Goal: Task Accomplishment & Management: Manage account settings

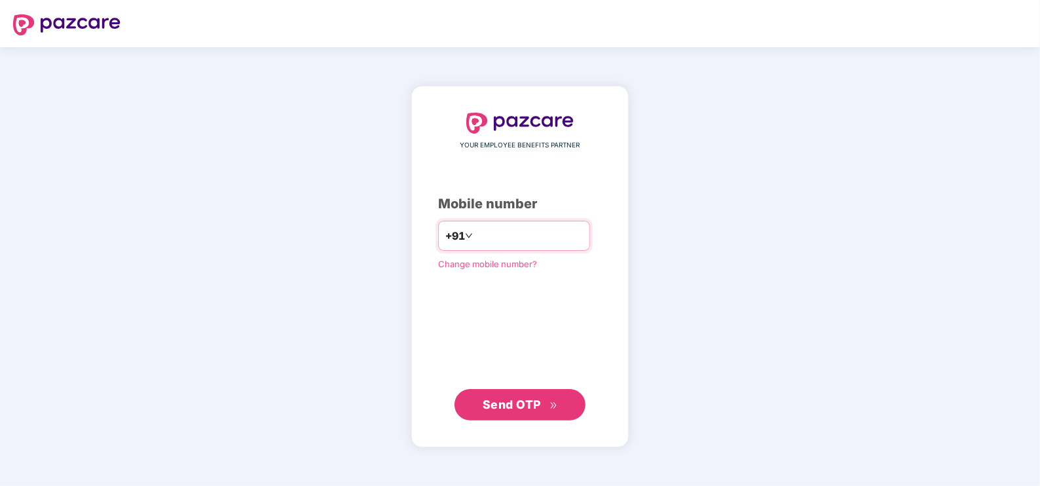
click at [484, 254] on div "YOUR EMPLOYEE BENEFITS PARTNER Mobile number +91 Change mobile number? Send OTP" at bounding box center [520, 267] width 164 height 308
click at [488, 238] on input "number" at bounding box center [528, 235] width 107 height 21
type input "**********"
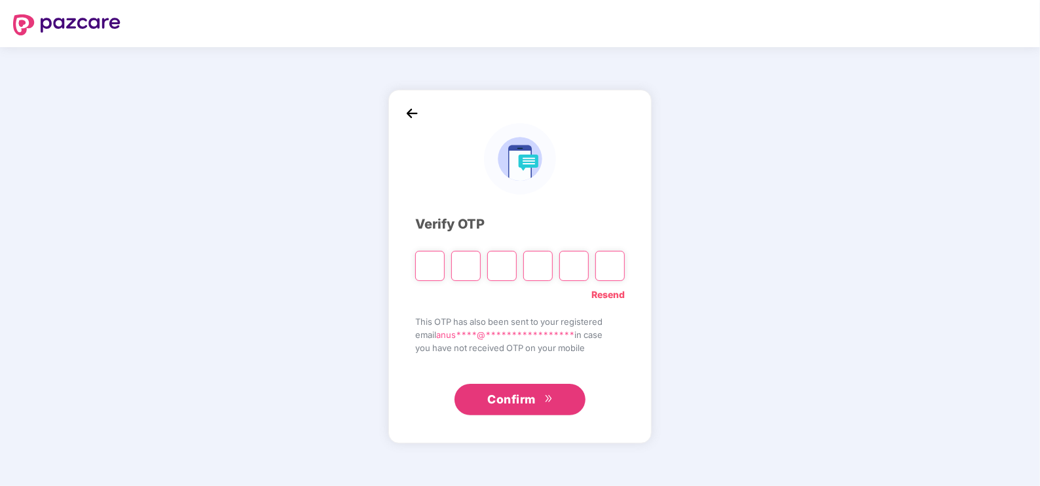
paste input "*"
type input "*"
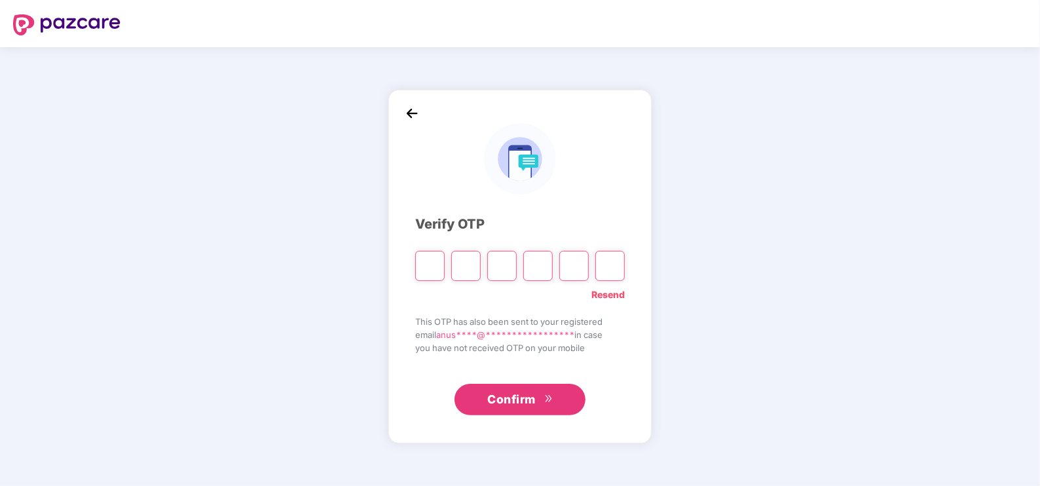
type input "*"
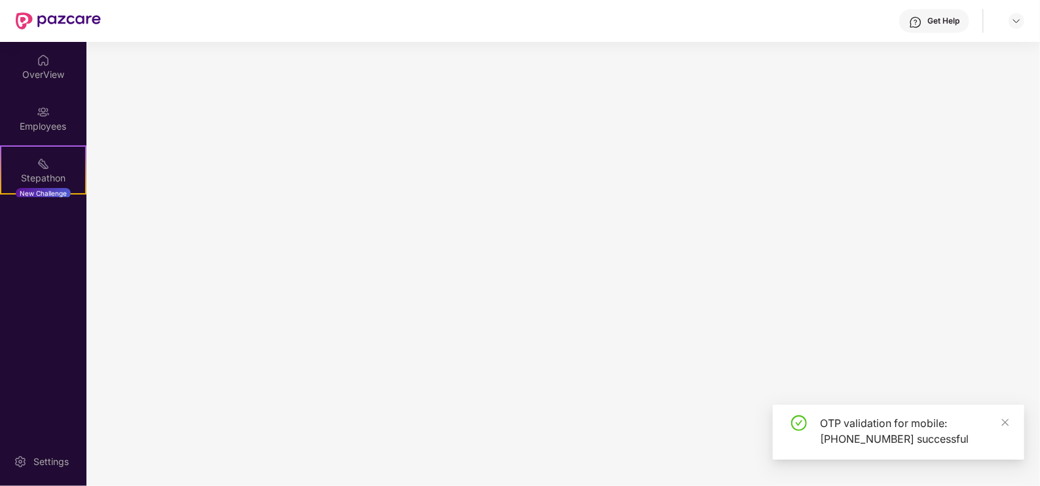
click at [527, 399] on main at bounding box center [562, 264] width 953 height 444
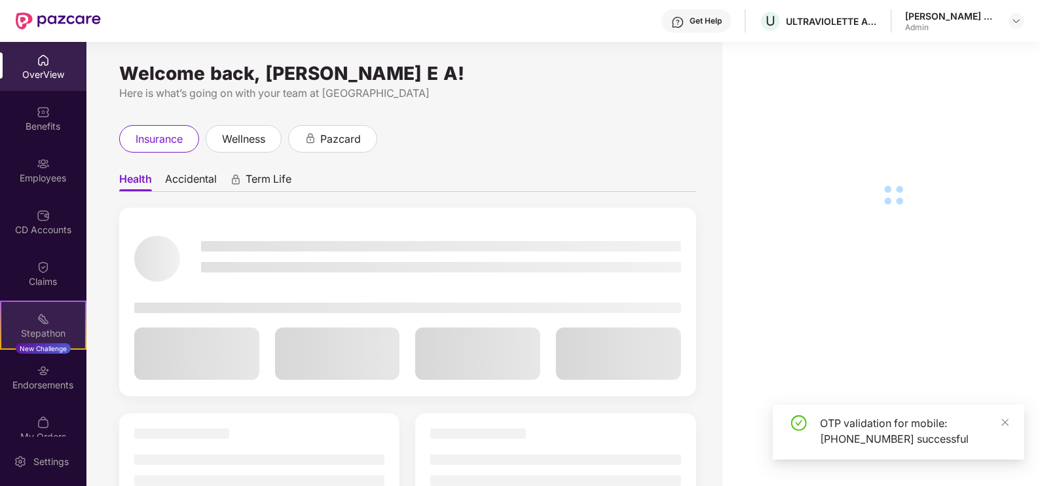
click at [46, 337] on div "Stepathon" at bounding box center [43, 333] width 84 height 13
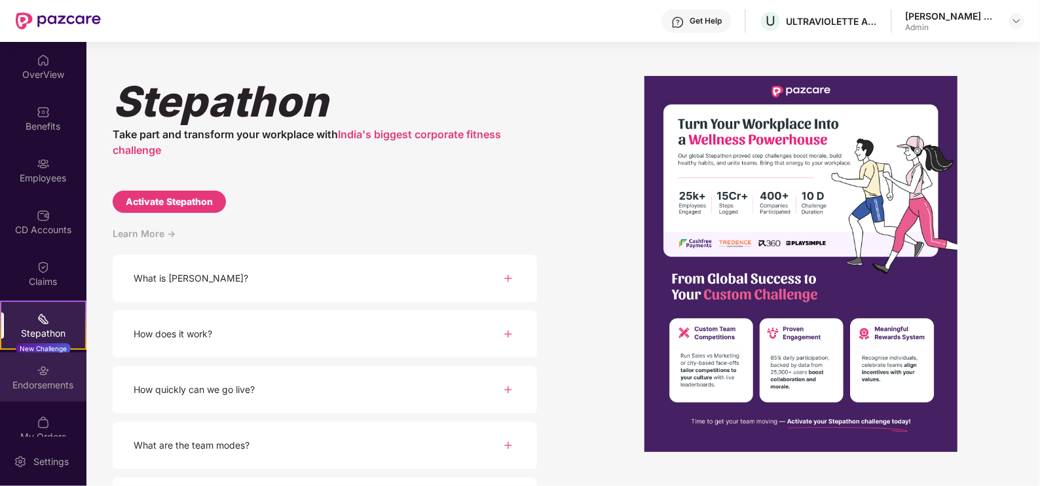
click at [39, 378] on div "Endorsements" at bounding box center [43, 384] width 86 height 13
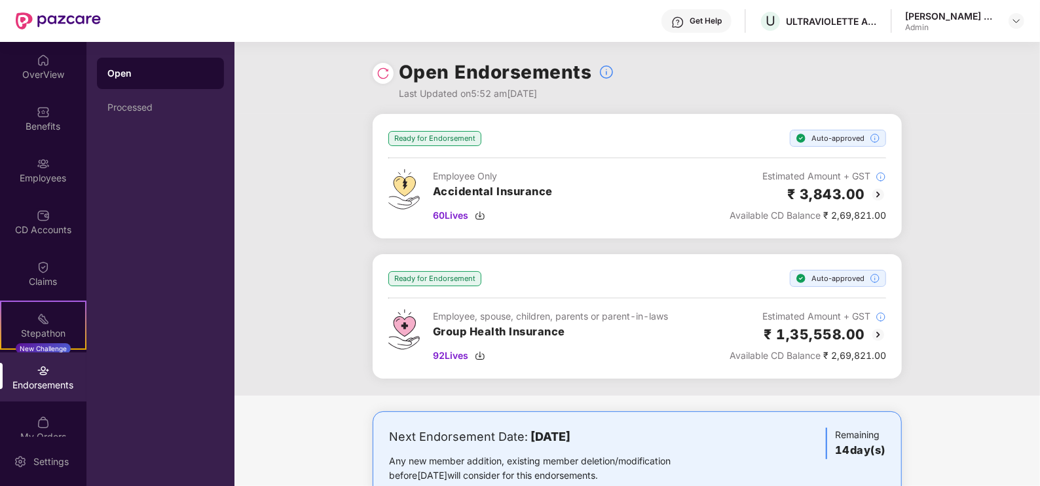
scroll to position [37, 0]
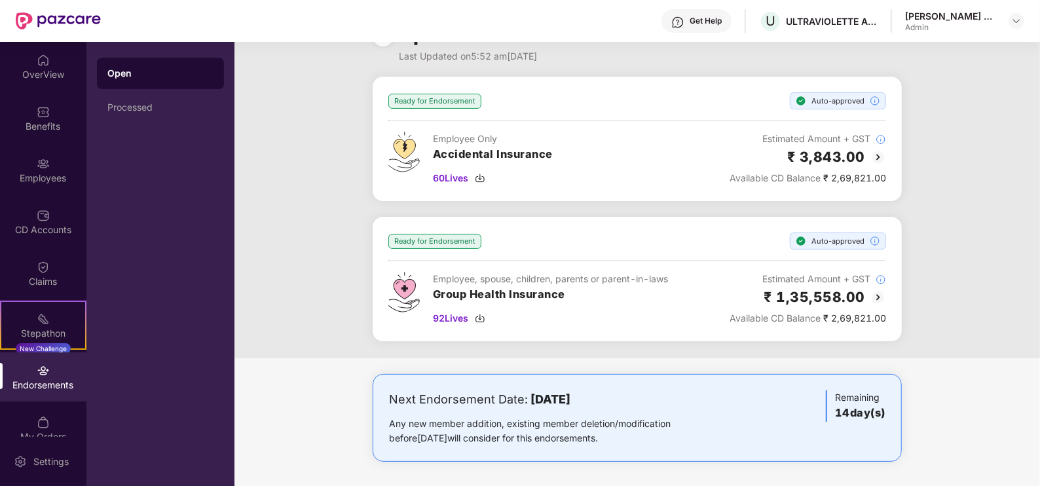
drag, startPoint x: 708, startPoint y: 456, endPoint x: 386, endPoint y: 378, distance: 330.8
click at [386, 378] on div "Next Endorsement Date: [DATE] Any new member addition, existing member deletion…" at bounding box center [636, 431] width 805 height 114
drag, startPoint x: 386, startPoint y: 378, endPoint x: 649, endPoint y: 441, distance: 269.8
click at [649, 437] on div "Any new member addition, existing member deletion/modification before [DATE] wi…" at bounding box center [550, 430] width 323 height 29
click at [634, 453] on div "Next Endorsement Date: [DATE] Any new member addition, existing member deletion…" at bounding box center [637, 418] width 529 height 88
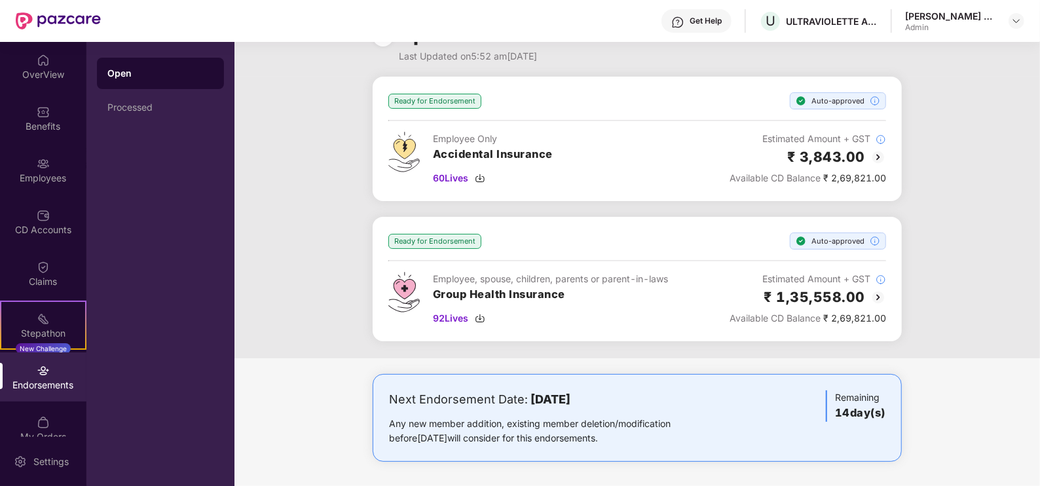
drag, startPoint x: 632, startPoint y: 454, endPoint x: 369, endPoint y: 383, distance: 273.1
click at [369, 383] on div "Next Endorsement Date: [DATE] Any new member addition, existing member deletion…" at bounding box center [636, 431] width 805 height 114
click at [664, 448] on div "Next Endorsement Date: [DATE] Any new member addition, existing member deletion…" at bounding box center [637, 418] width 529 height 88
drag, startPoint x: 661, startPoint y: 448, endPoint x: 371, endPoint y: 392, distance: 295.4
click at [373, 392] on div "Next Endorsement Date: [DATE] Any new member addition, existing member deletion…" at bounding box center [637, 418] width 529 height 88
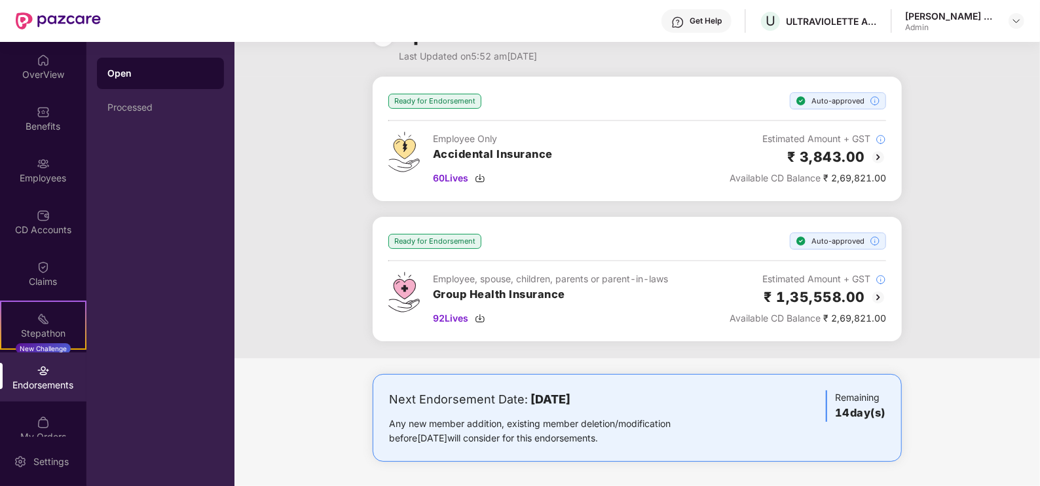
click at [661, 445] on div "Next Endorsement Date: [DATE] Any new member addition, existing member deletion…" at bounding box center [637, 418] width 529 height 88
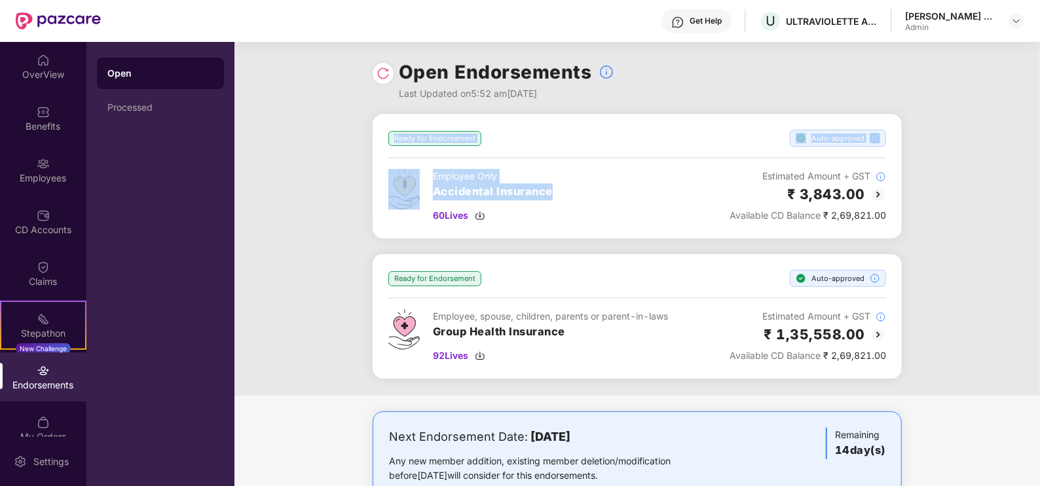
drag, startPoint x: 581, startPoint y: 225, endPoint x: 377, endPoint y: 138, distance: 221.4
click at [377, 138] on div "Ready for Endorsement Auto-approved Employee Only Accidental Insurance 60 Lives…" at bounding box center [637, 176] width 529 height 124
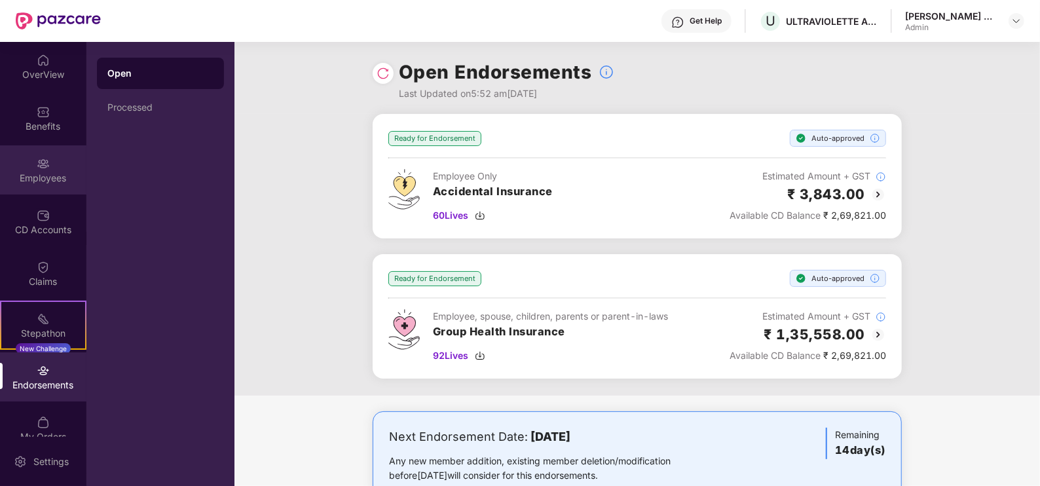
click at [40, 172] on div "Employees" at bounding box center [43, 178] width 86 height 13
